Goal: Task Accomplishment & Management: Complete application form

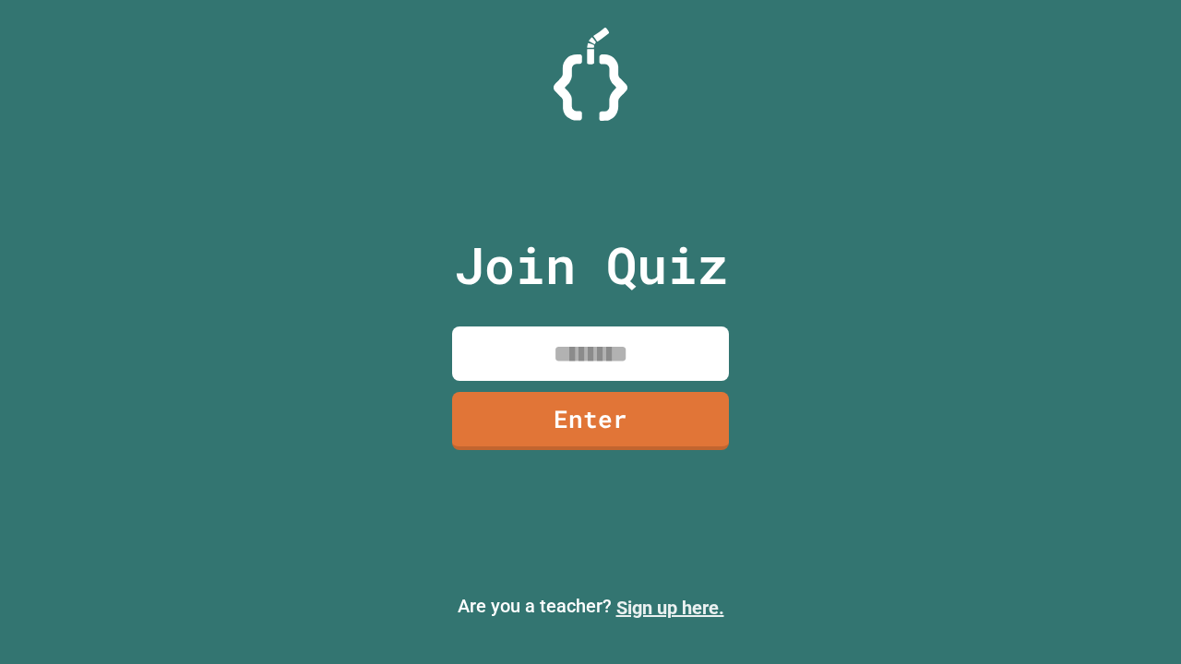
click at [670, 608] on link "Sign up here." at bounding box center [670, 608] width 108 height 22
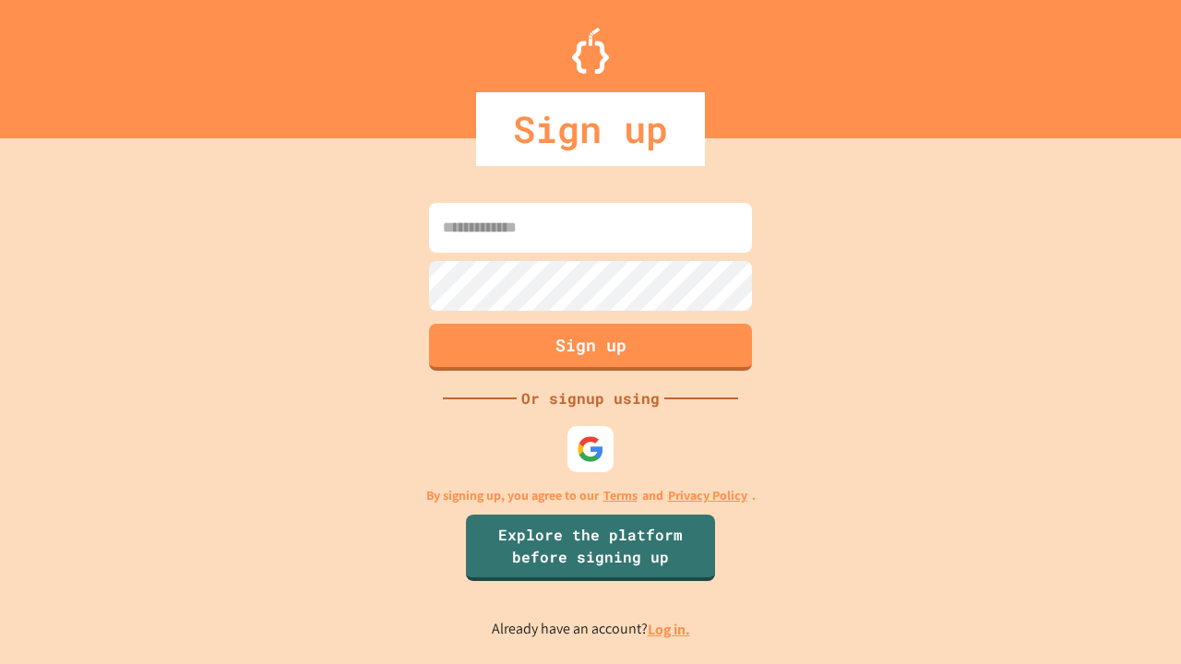
click at [670, 629] on link "Log in." at bounding box center [668, 629] width 42 height 19
